Goal: Navigation & Orientation: Find specific page/section

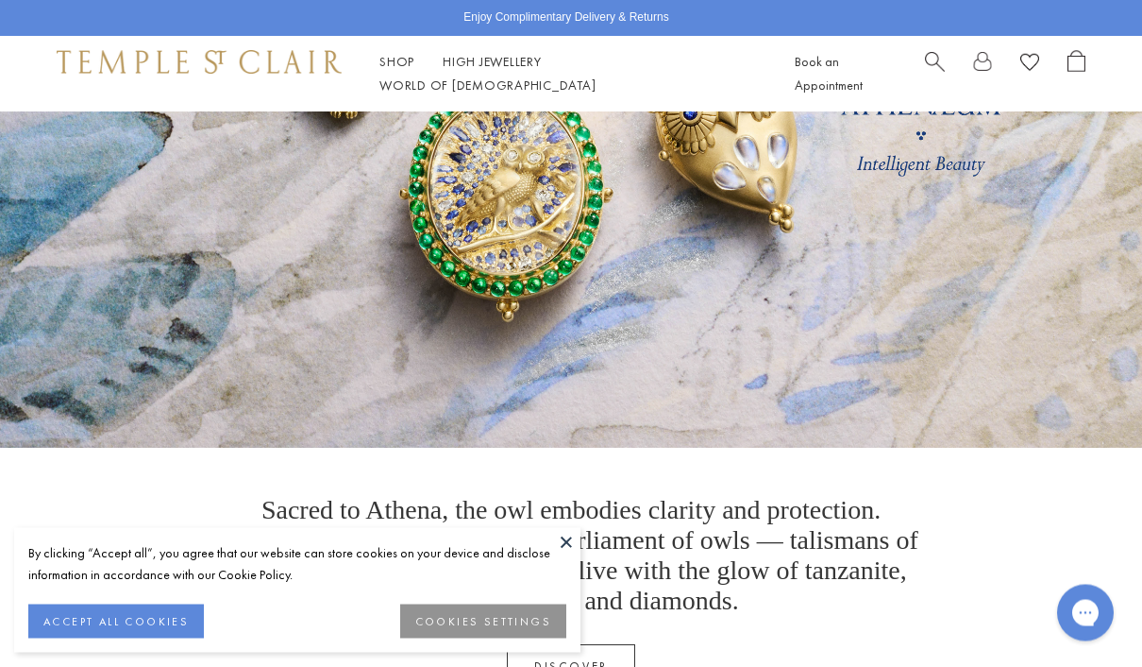
scroll to position [278, 0]
click at [566, 556] on button at bounding box center [566, 542] width 28 height 28
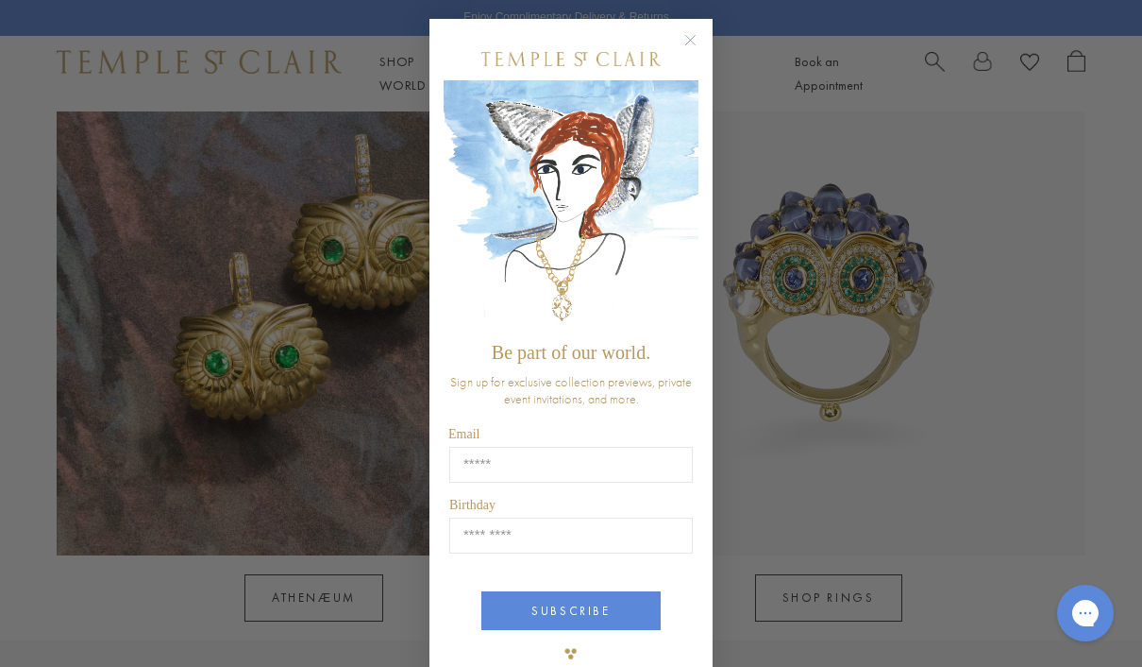
scroll to position [1517, 0]
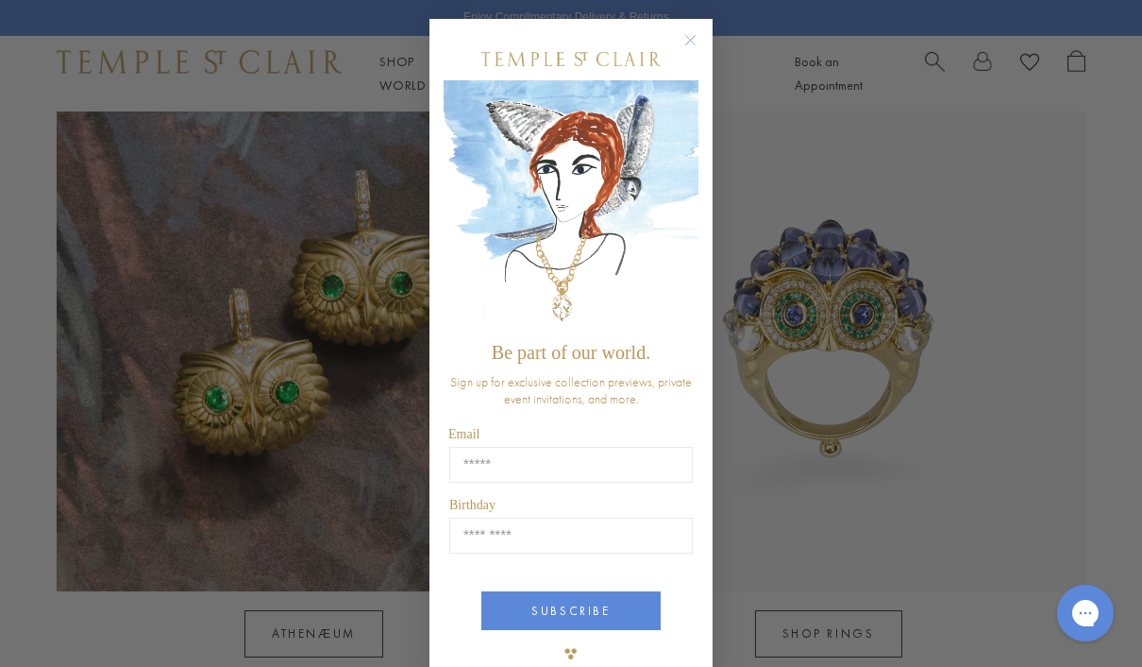
click at [686, 38] on circle "Close dialog" at bounding box center [691, 40] width 23 height 23
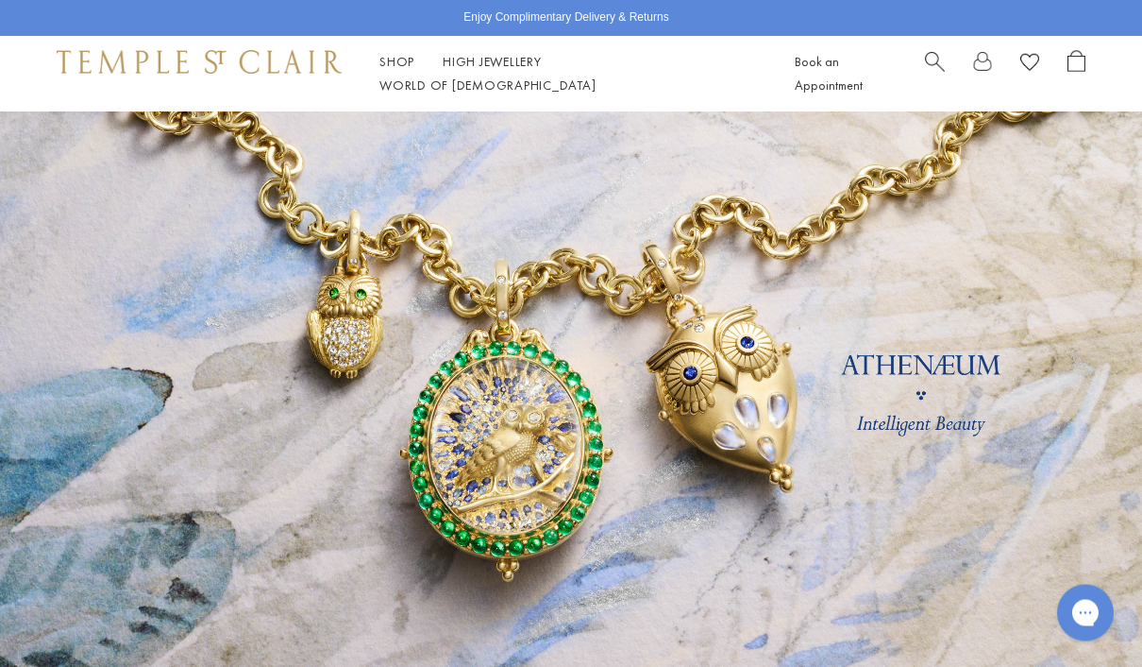
scroll to position [0, 0]
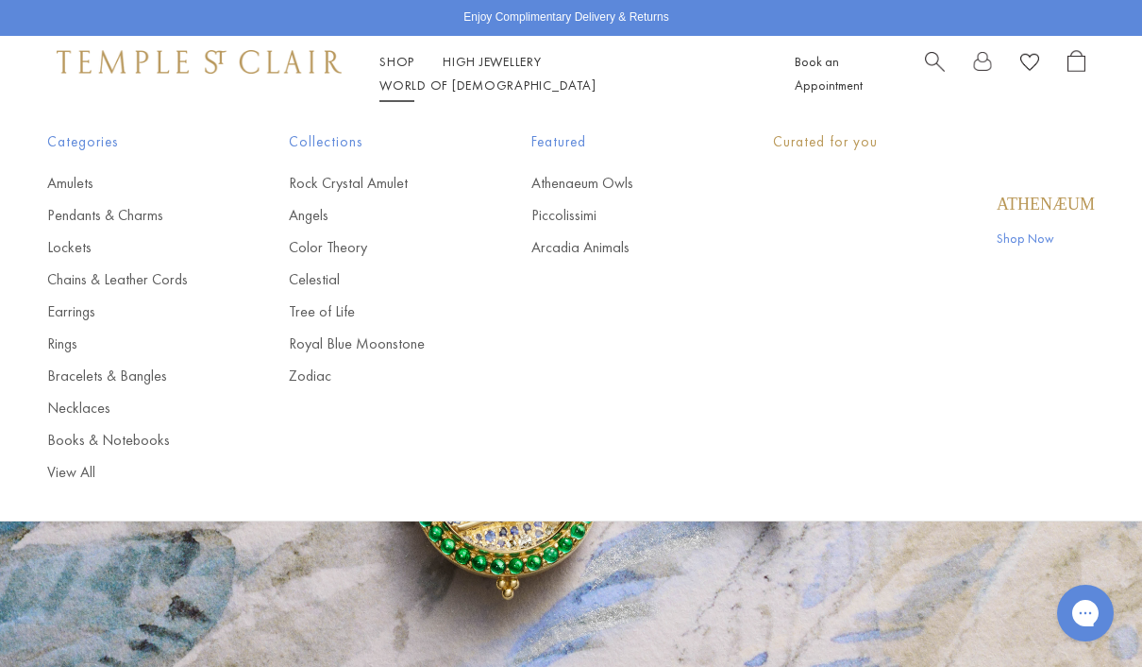
click at [397, 70] on link "Shop Shop" at bounding box center [397, 61] width 35 height 17
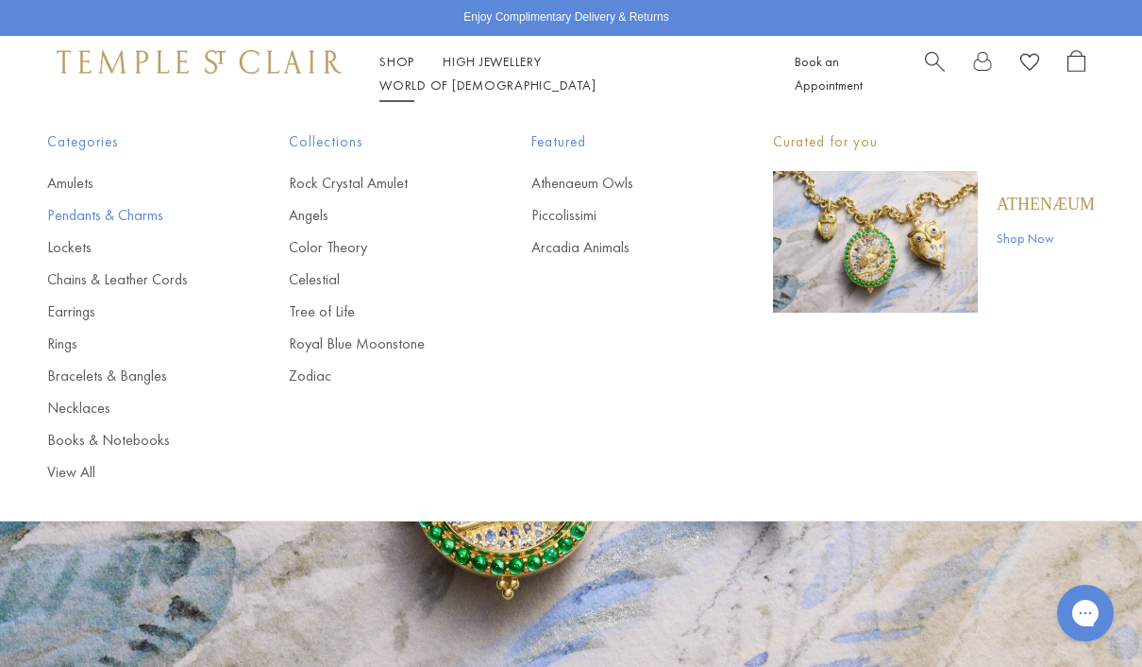
click at [154, 216] on link "Pendants & Charms" at bounding box center [130, 215] width 166 height 21
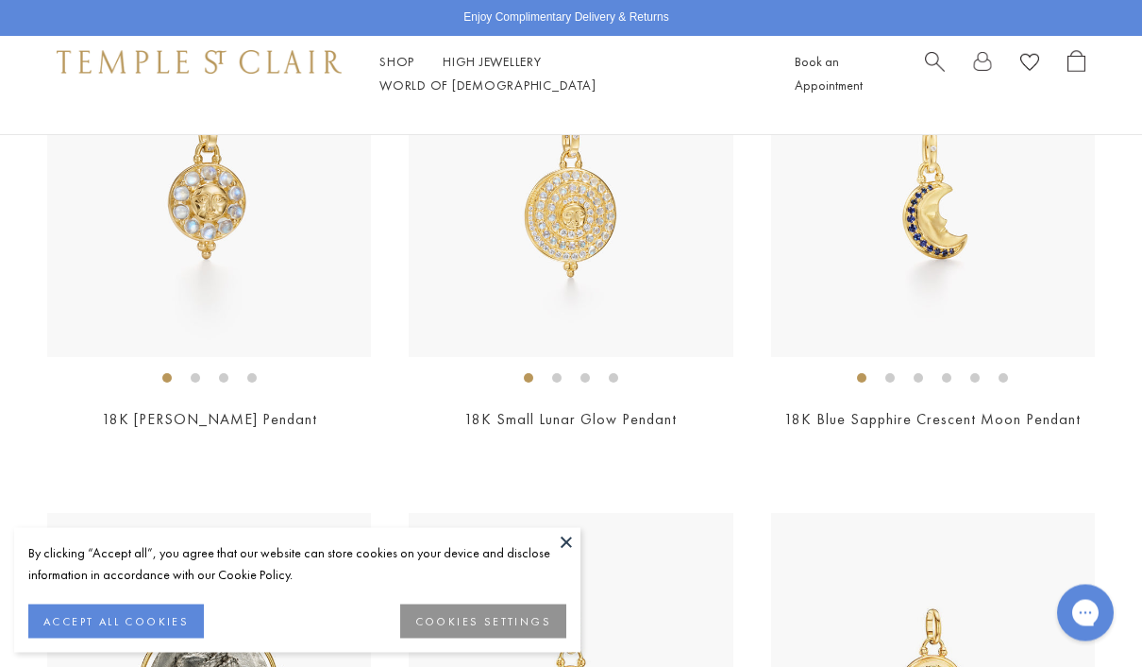
scroll to position [1753, 0]
click at [560, 556] on button at bounding box center [566, 542] width 28 height 28
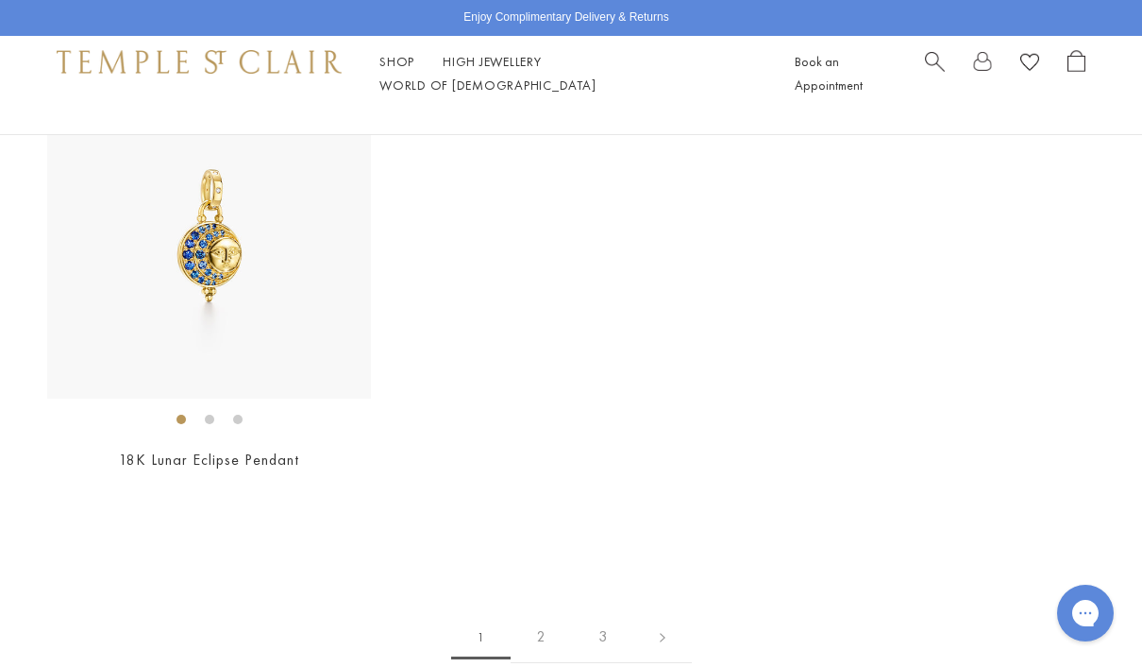
scroll to position [10396, 0]
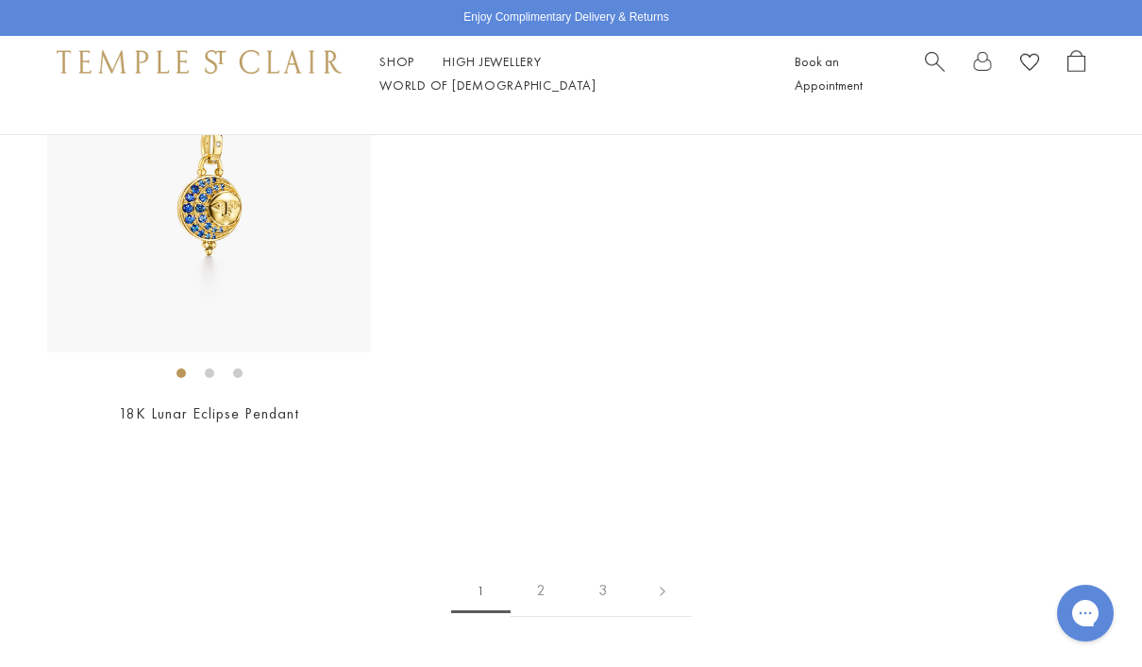
click at [515, 594] on link "2" at bounding box center [541, 591] width 61 height 52
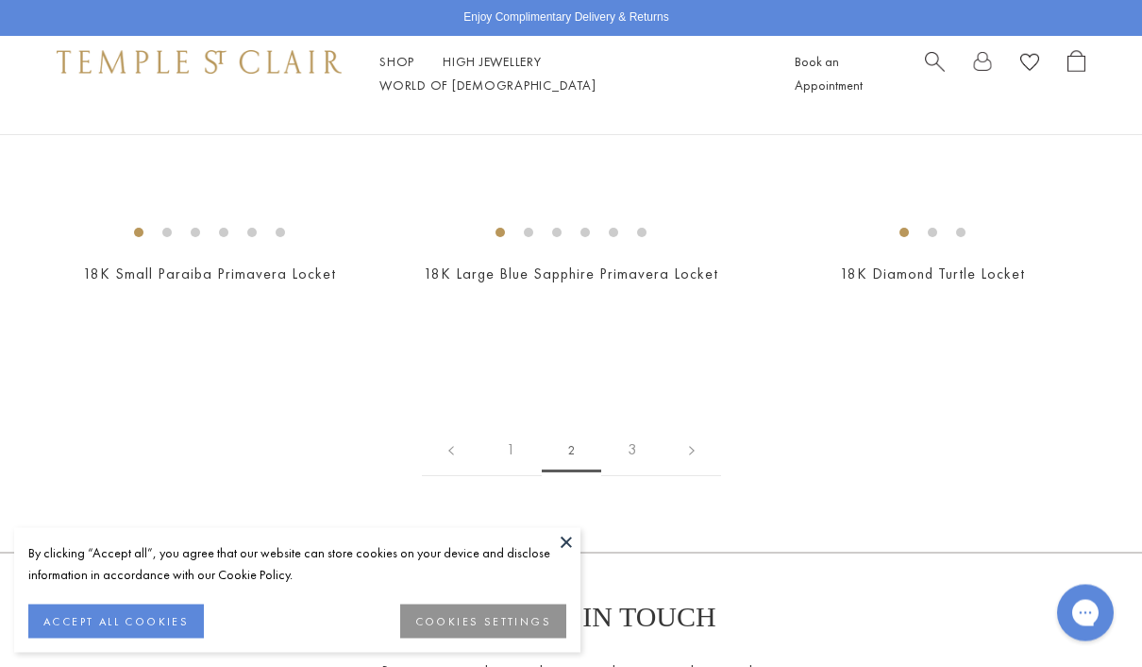
scroll to position [9097, 0]
click at [638, 432] on link "3" at bounding box center [631, 450] width 61 height 52
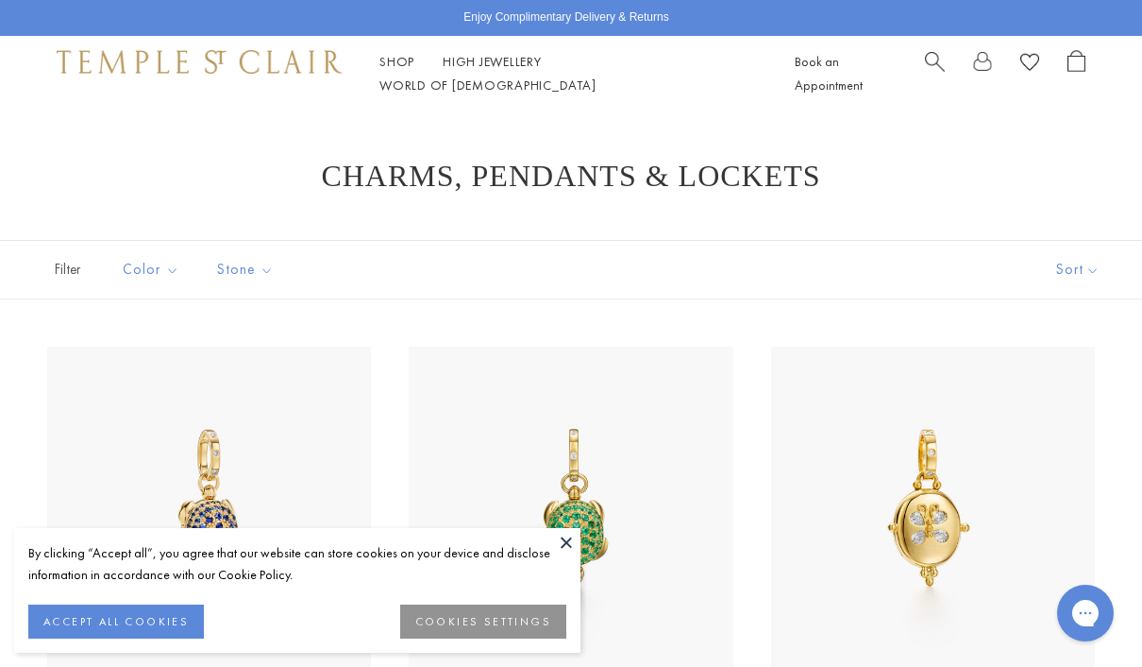
click at [411, 70] on link "Shop Shop" at bounding box center [397, 61] width 35 height 17
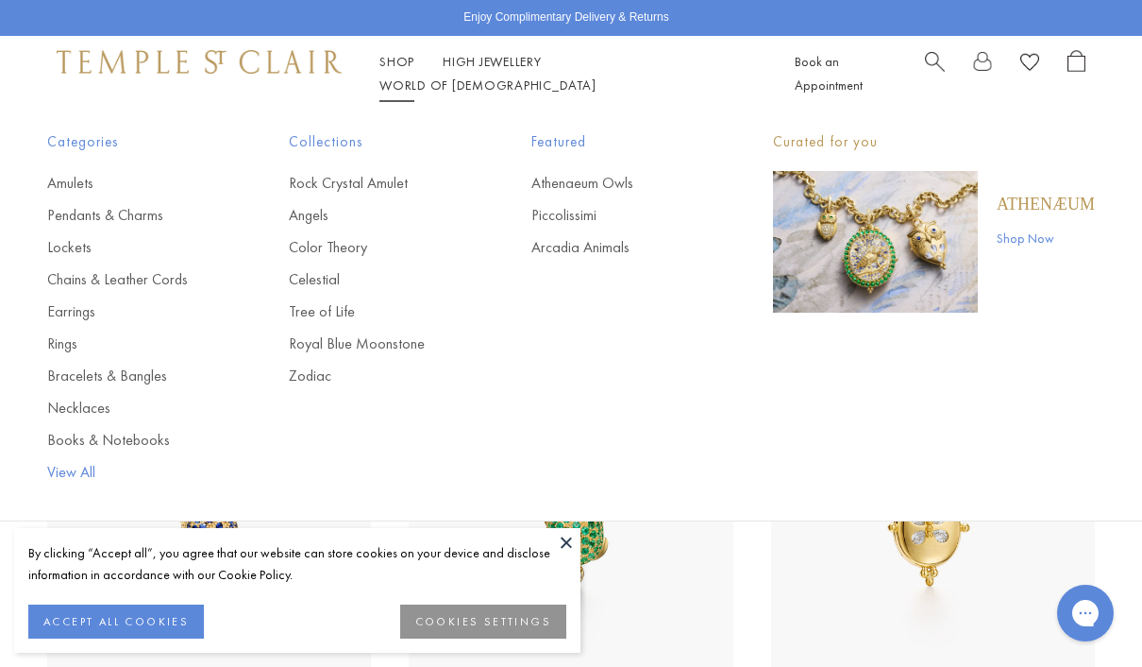
click at [80, 478] on link "View All" at bounding box center [130, 472] width 166 height 21
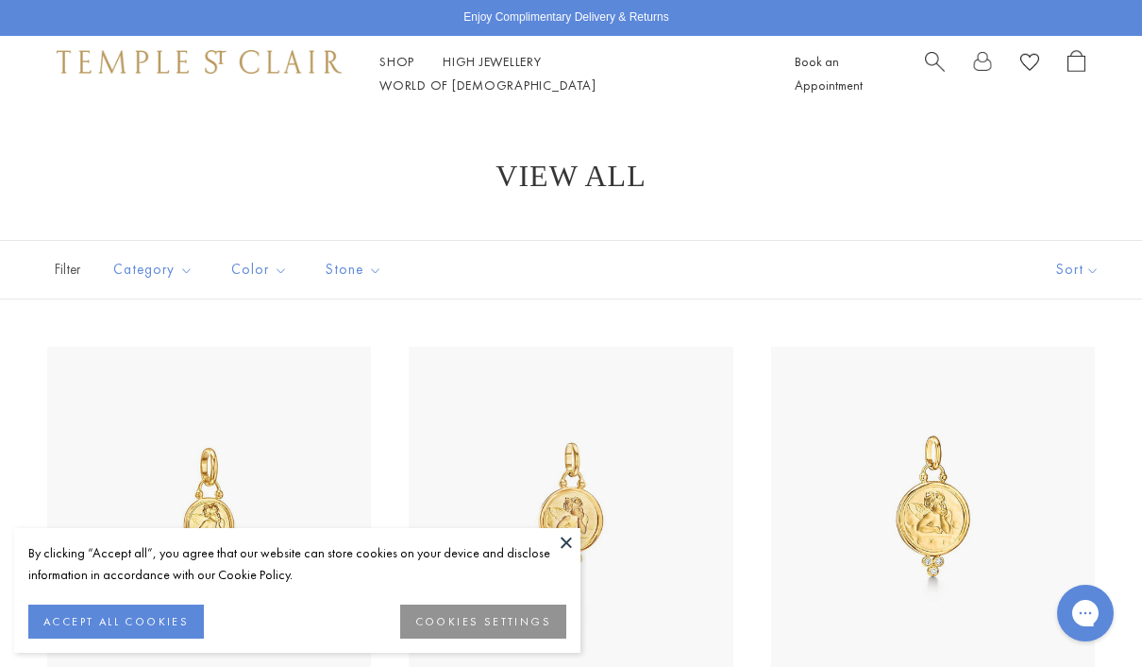
click at [937, 70] on span "Search" at bounding box center [935, 60] width 20 height 20
click at [930, 70] on span "Search" at bounding box center [935, 60] width 20 height 20
click at [941, 63] on span "Search" at bounding box center [935, 60] width 20 height 20
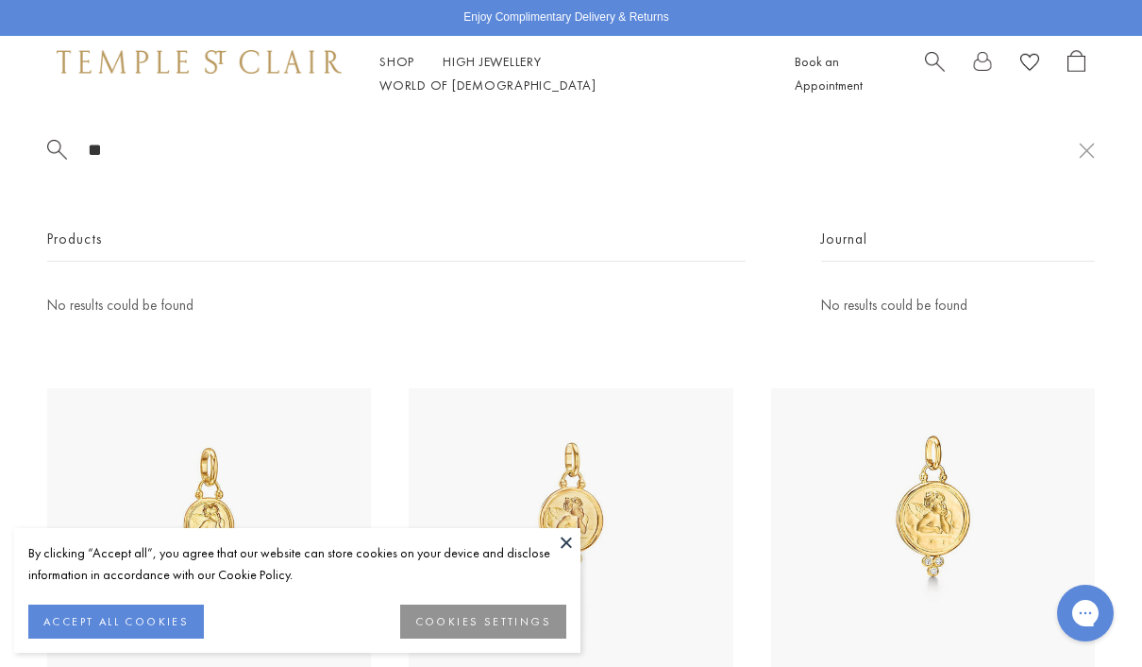
type input "*"
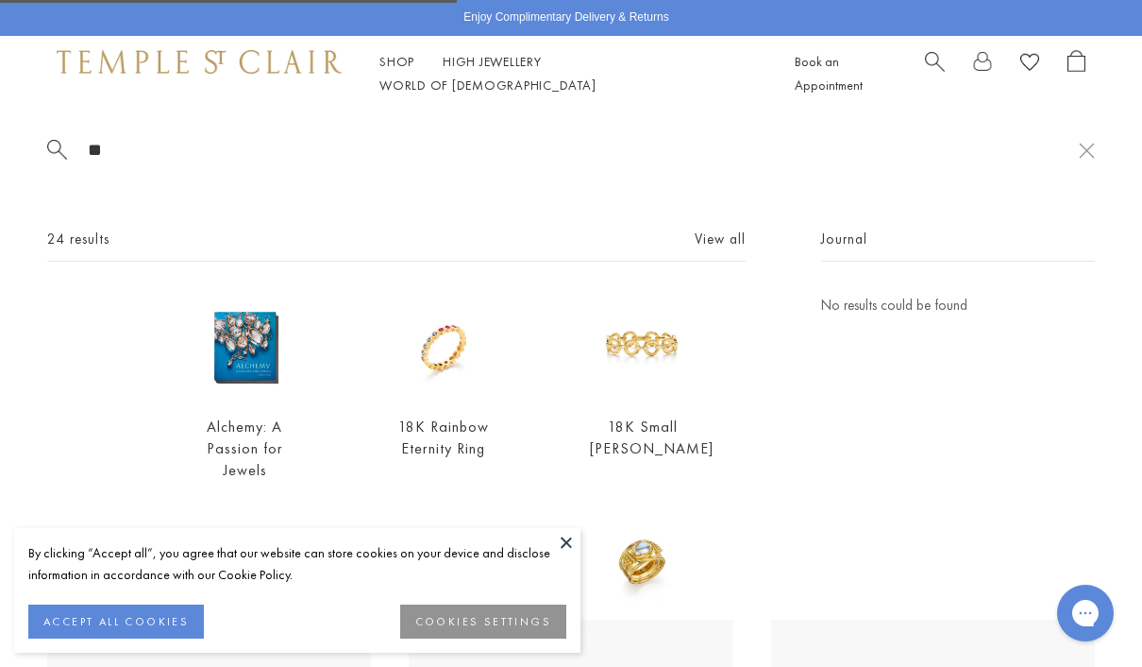
type input "*"
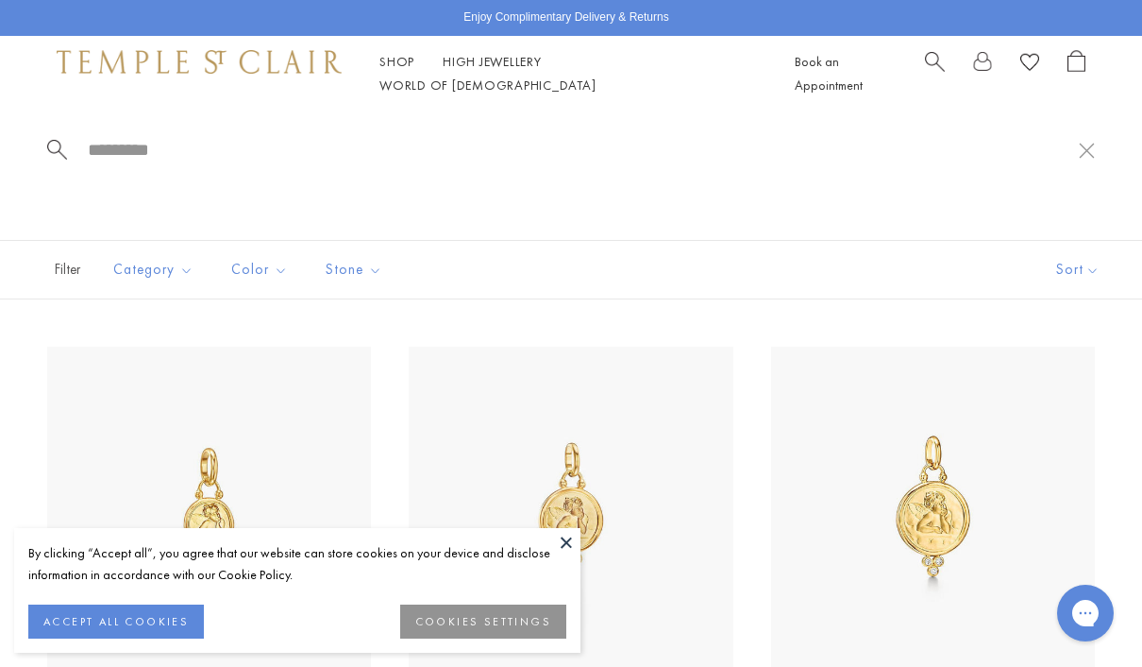
click at [512, 70] on link "High Jewellery High Jewellery" at bounding box center [492, 61] width 99 height 17
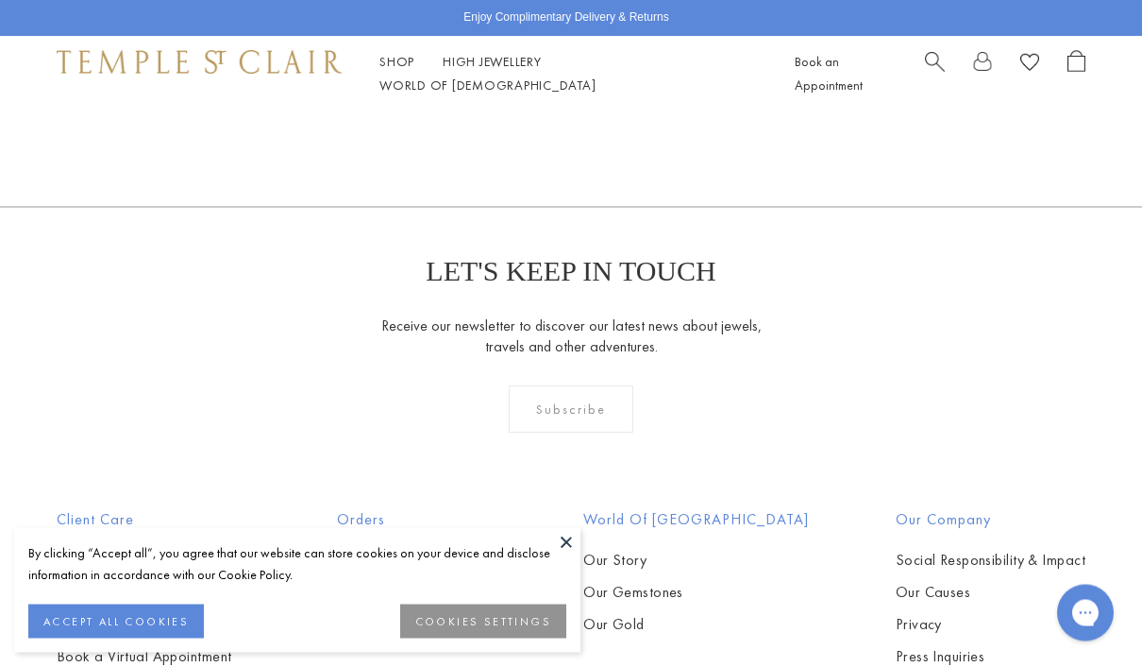
scroll to position [956, 0]
